Goal: Find specific page/section: Find specific page/section

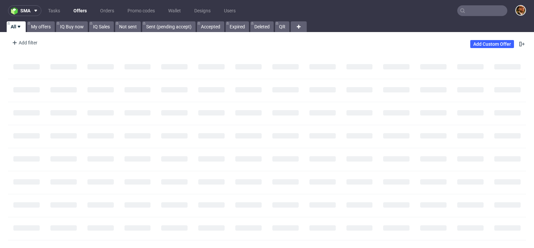
click at [465, 13] on input "text" at bounding box center [482, 10] width 50 height 11
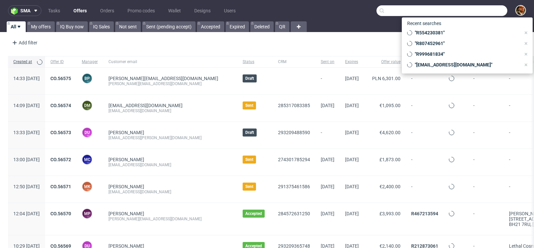
paste input "R708225104"
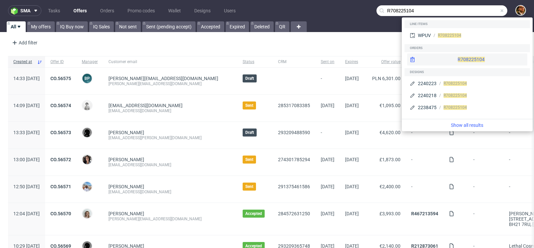
type input "R708225104"
click at [455, 57] on div "R708225104" at bounding box center [467, 59] width 120 height 12
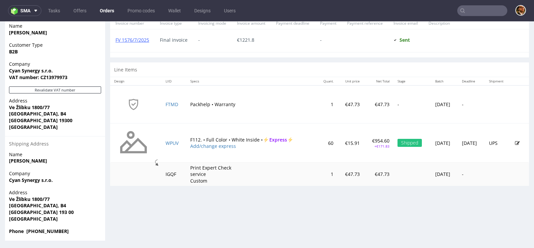
scroll to position [315, 0]
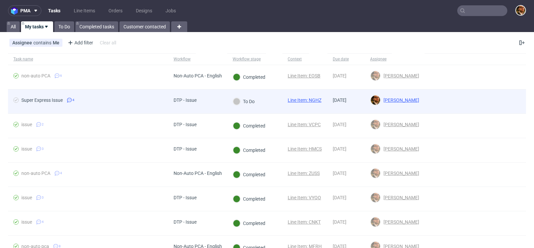
click at [496, 102] on div at bounding box center [474, 101] width 101 height 24
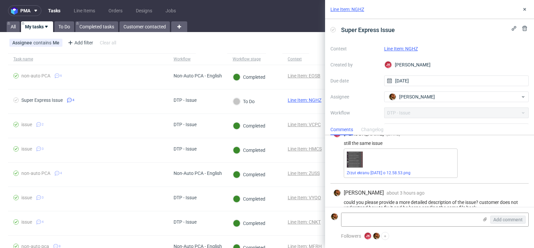
scroll to position [139, 0]
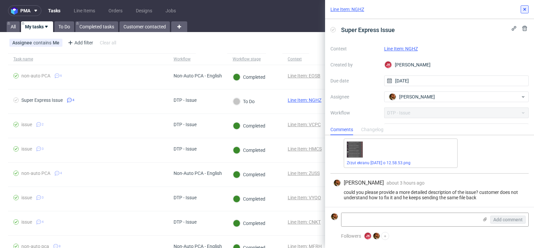
click at [525, 10] on icon at bounding box center [524, 9] width 5 height 5
